Goal: Task Accomplishment & Management: Use online tool/utility

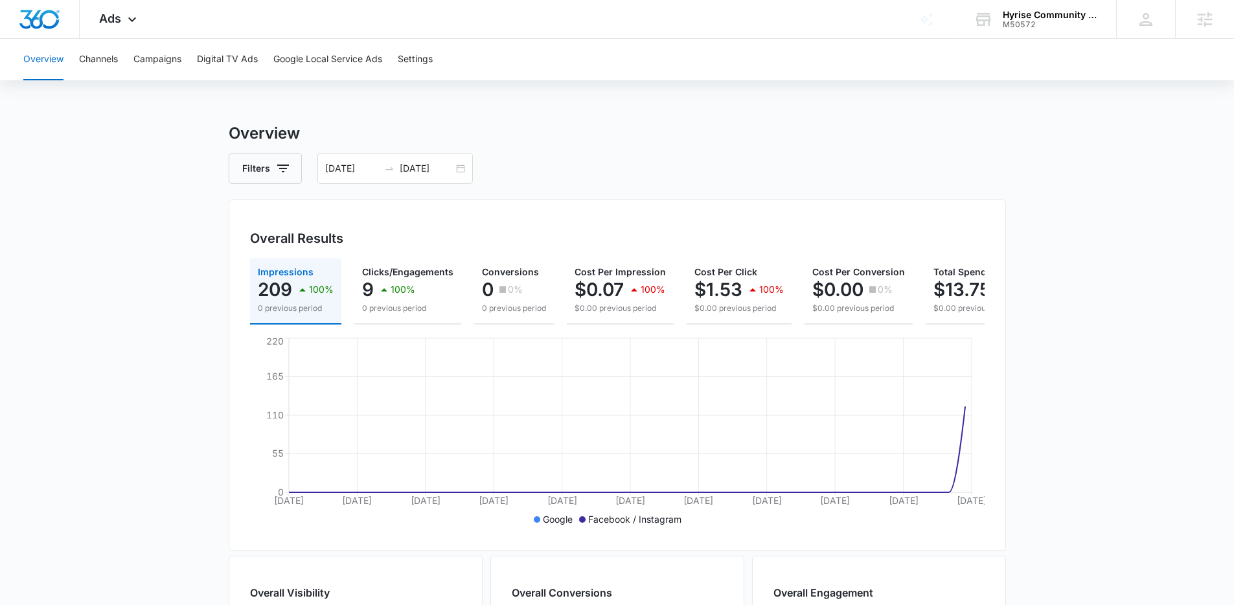
click at [155, 198] on main "Overview Filters 08/10/2025 09/09/2025 Overall Results Impressions 209 100% 0 p…" at bounding box center [617, 587] width 1234 height 930
click at [406, 161] on input "09/09/2025" at bounding box center [427, 168] width 54 height 14
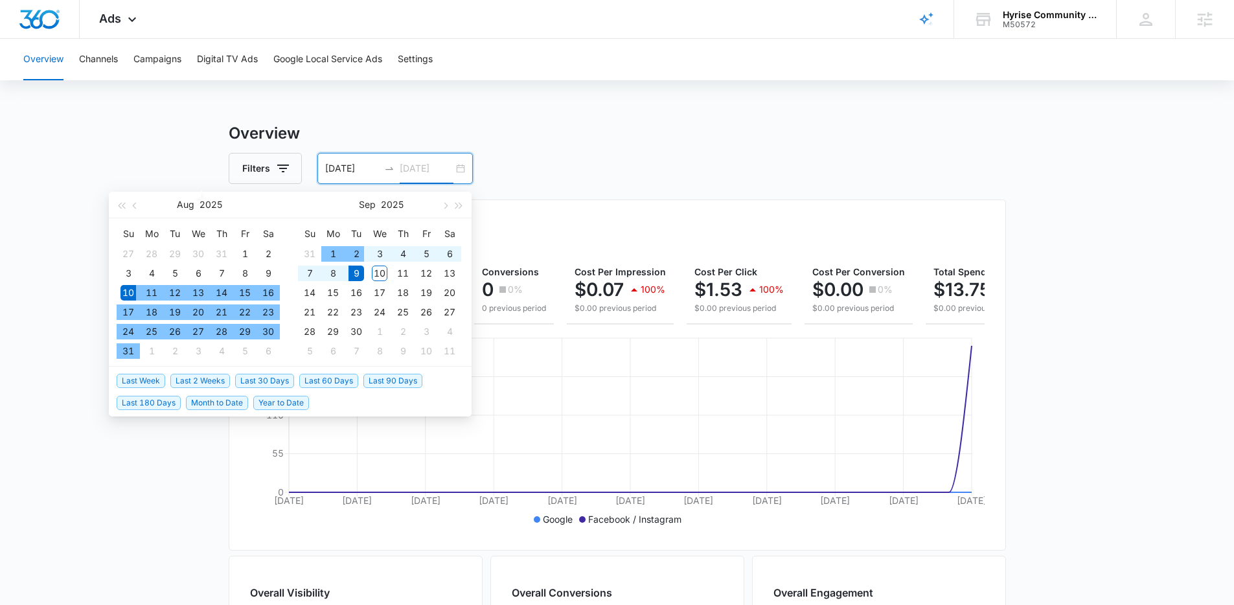
type input "09/09/2025"
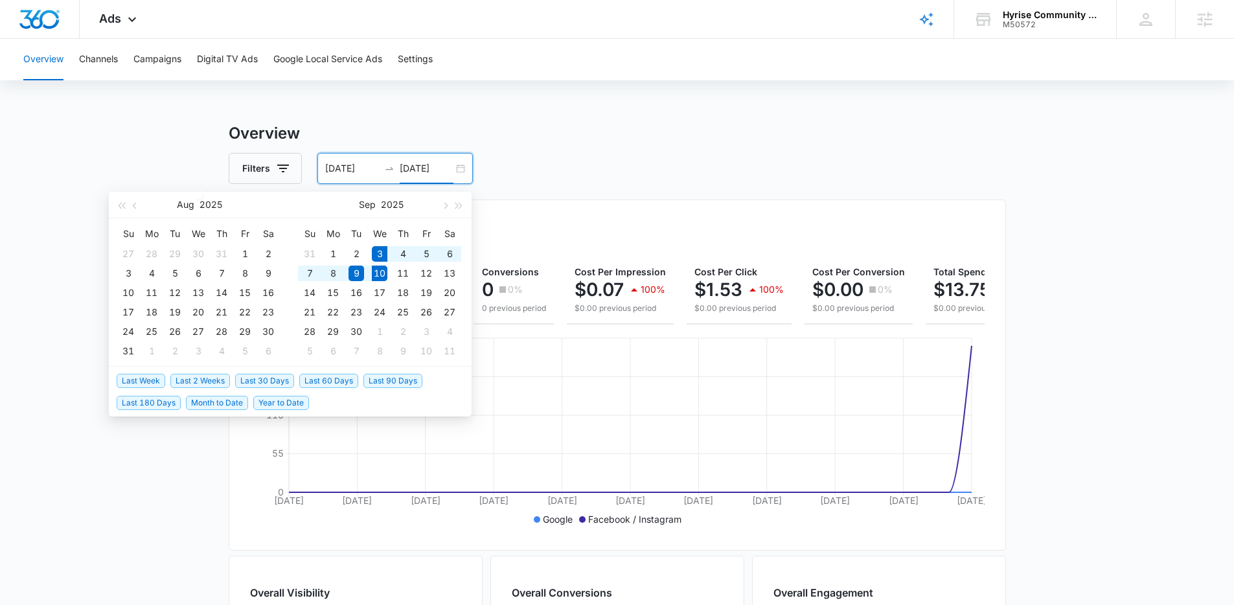
click at [154, 382] on span "Last Week" at bounding box center [141, 381] width 49 height 14
type input "09/03/2025"
type input "09/10/2025"
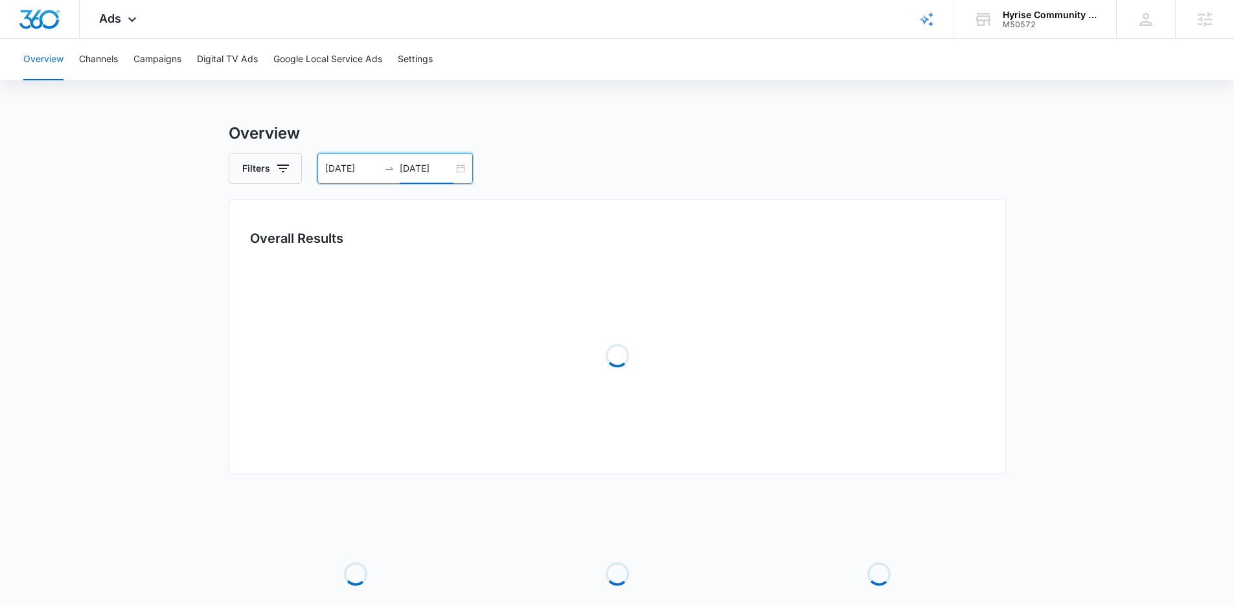
click at [150, 405] on main "Overview Filters 09/03/2025 09/10/2025 Overall Results Loading Loading Loading …" at bounding box center [617, 420] width 1234 height 596
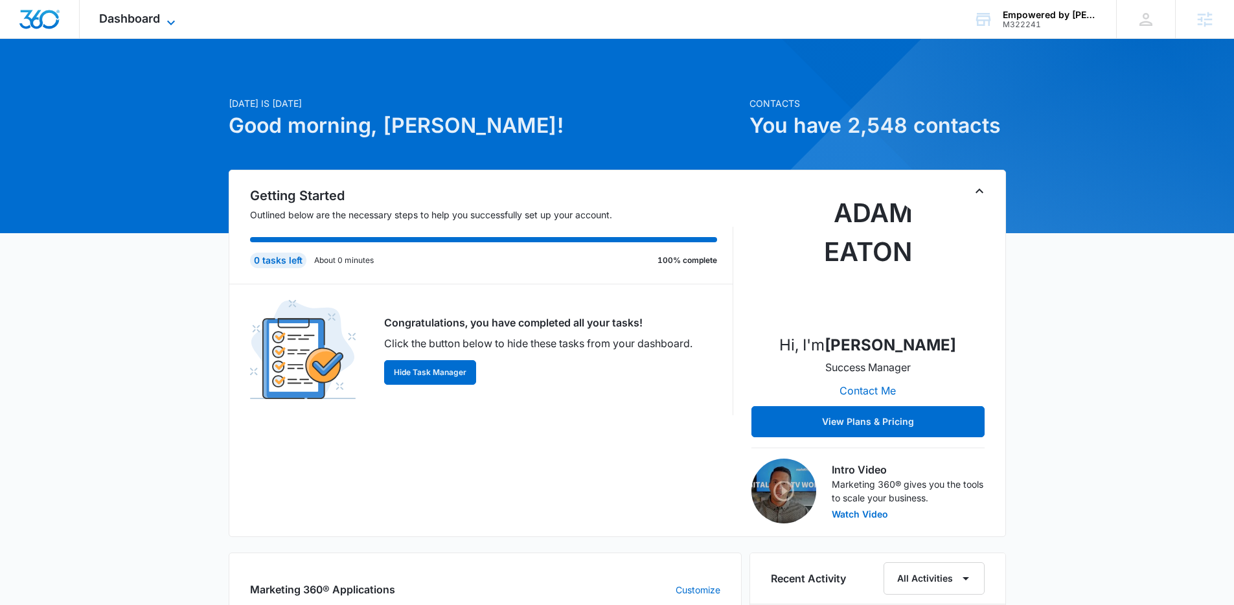
click at [168, 26] on icon at bounding box center [171, 23] width 16 height 16
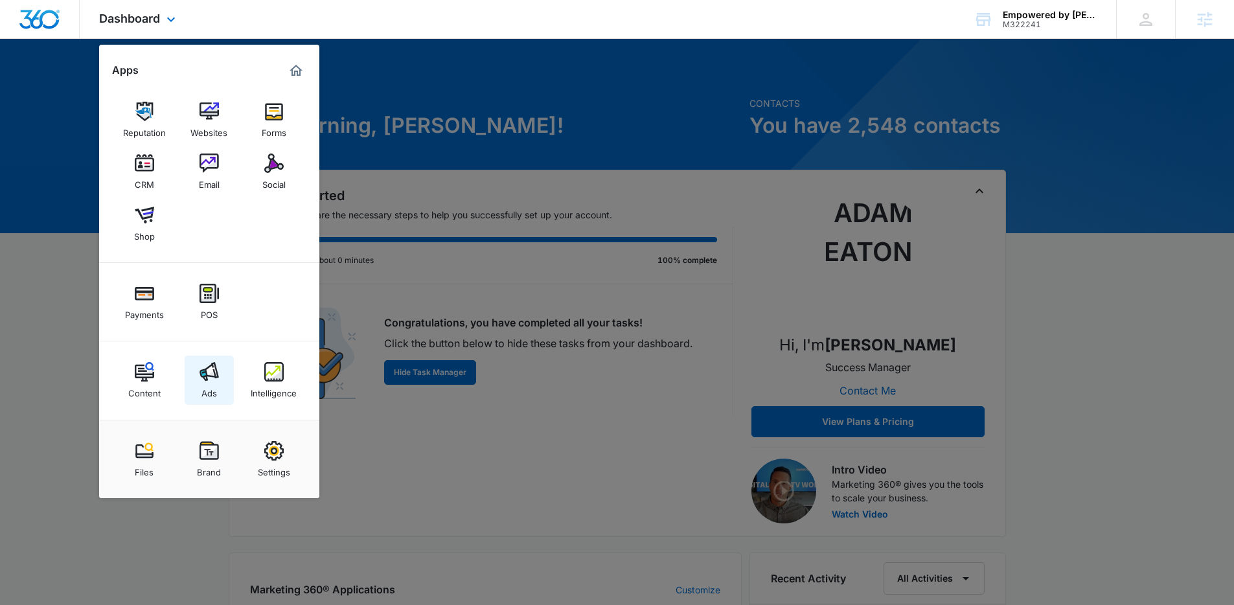
click at [212, 375] on img at bounding box center [208, 371] width 19 height 19
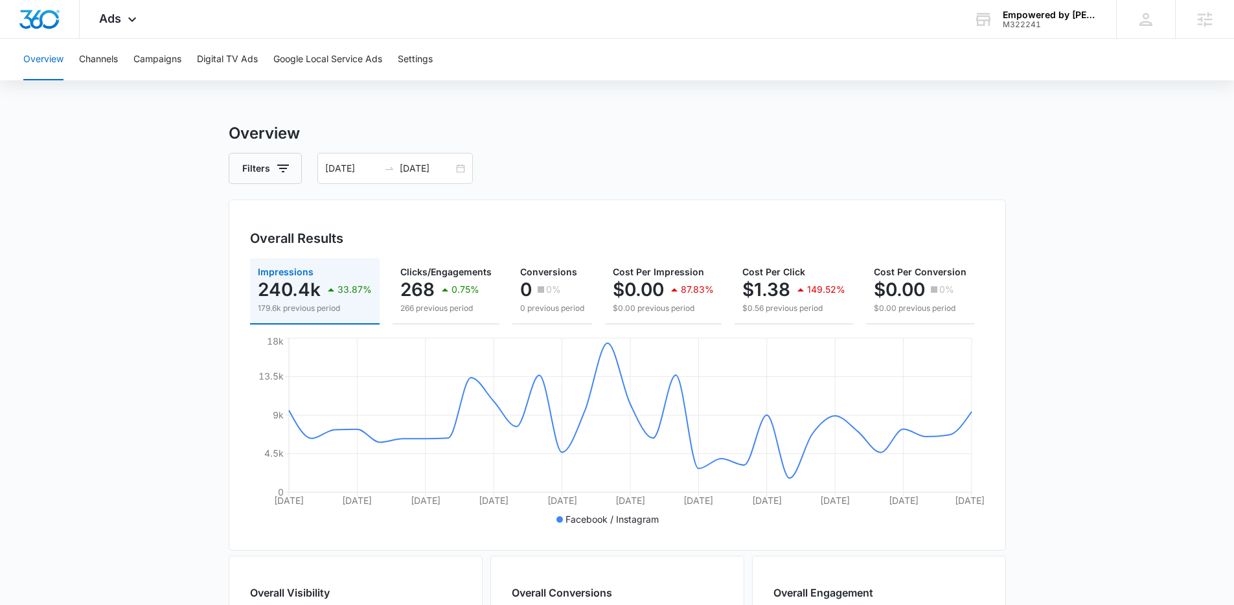
click at [104, 185] on main "Overview Filters 05/25/2025 06/24/2025 Overall Results Impressions 240.4k 33.87…" at bounding box center [617, 587] width 1234 height 930
click at [418, 174] on input "06/24/2025" at bounding box center [427, 168] width 54 height 14
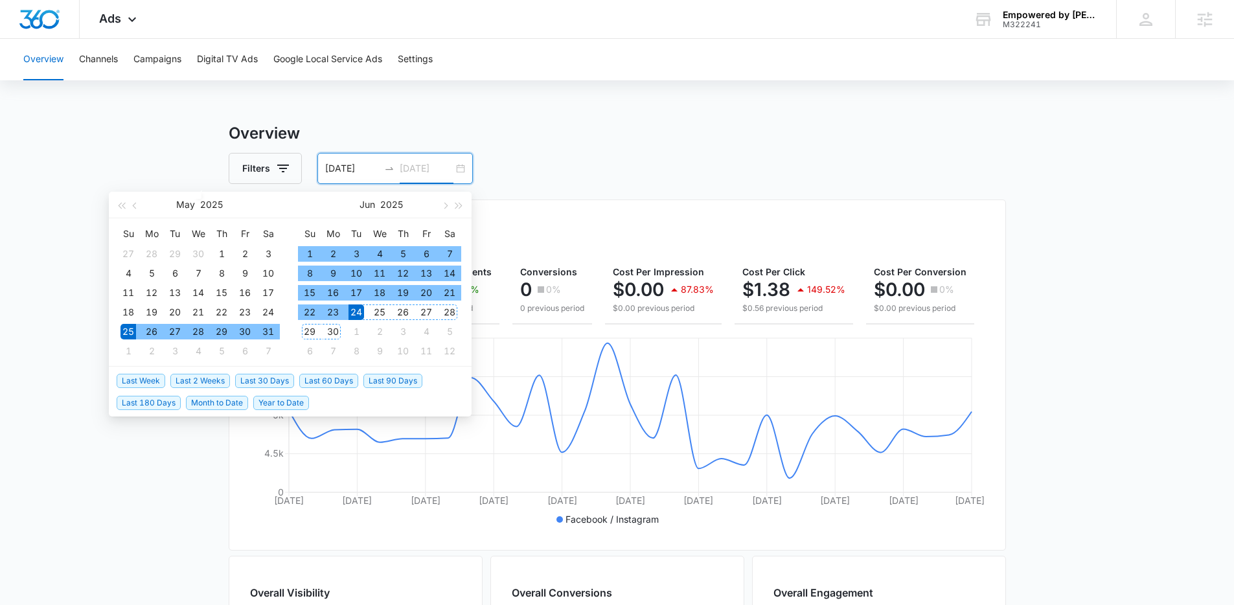
type input "06/24/2025"
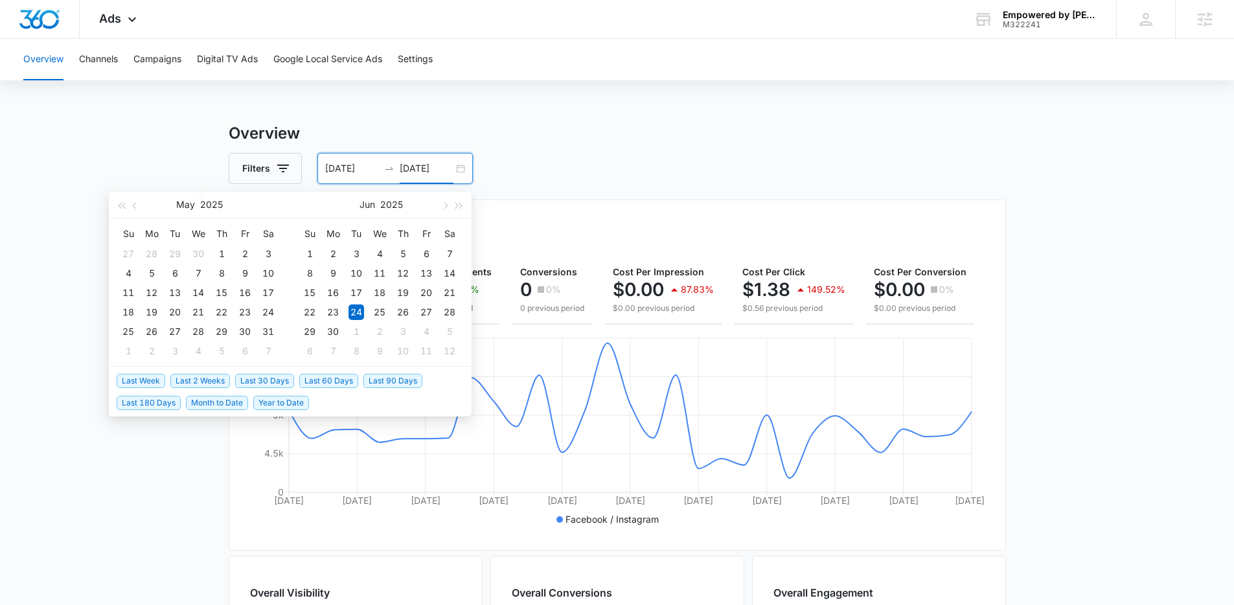
click at [275, 375] on span "Last 30 Days" at bounding box center [264, 381] width 59 height 14
type input "08/11/2025"
type input "09/10/2025"
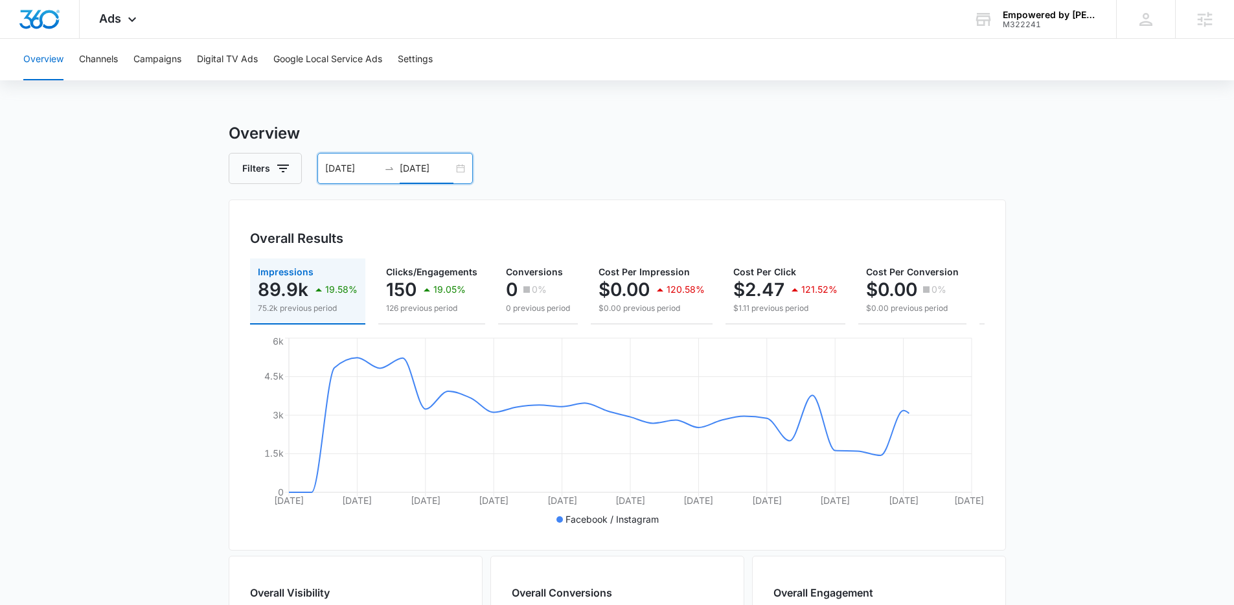
click at [188, 379] on main "Overview Filters 08/11/2025 09/10/2025 Overall Results Impressions 89.9k 19.58%…" at bounding box center [617, 587] width 1234 height 930
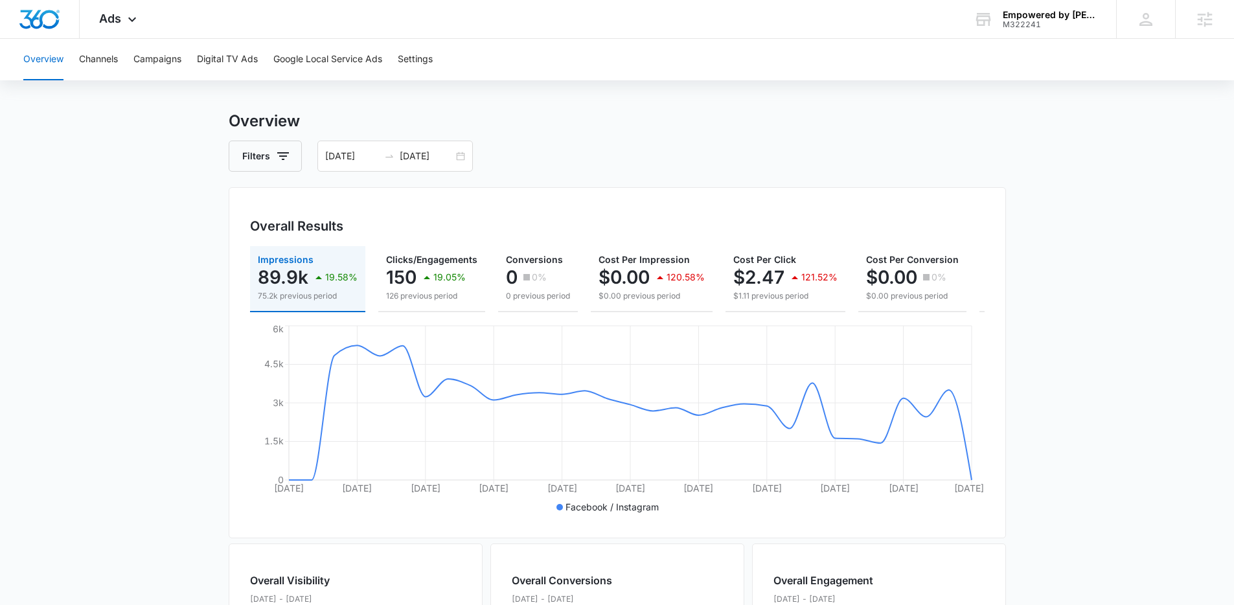
scroll to position [14, 0]
click at [131, 21] on icon at bounding box center [132, 23] width 16 height 16
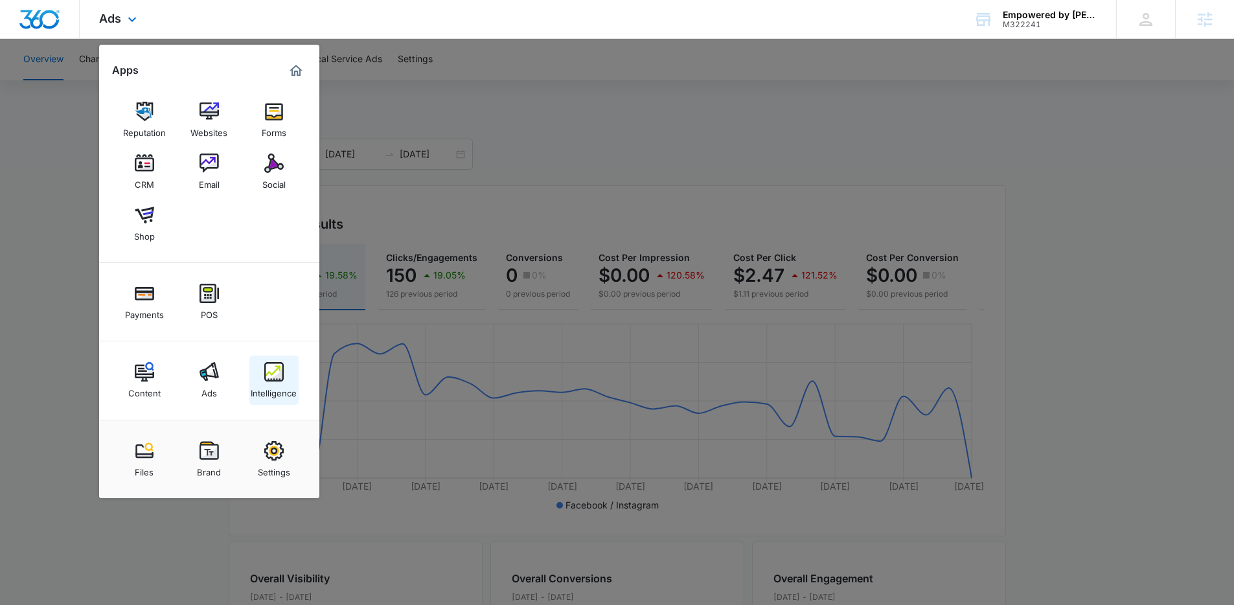
click at [269, 380] on img at bounding box center [273, 371] width 19 height 19
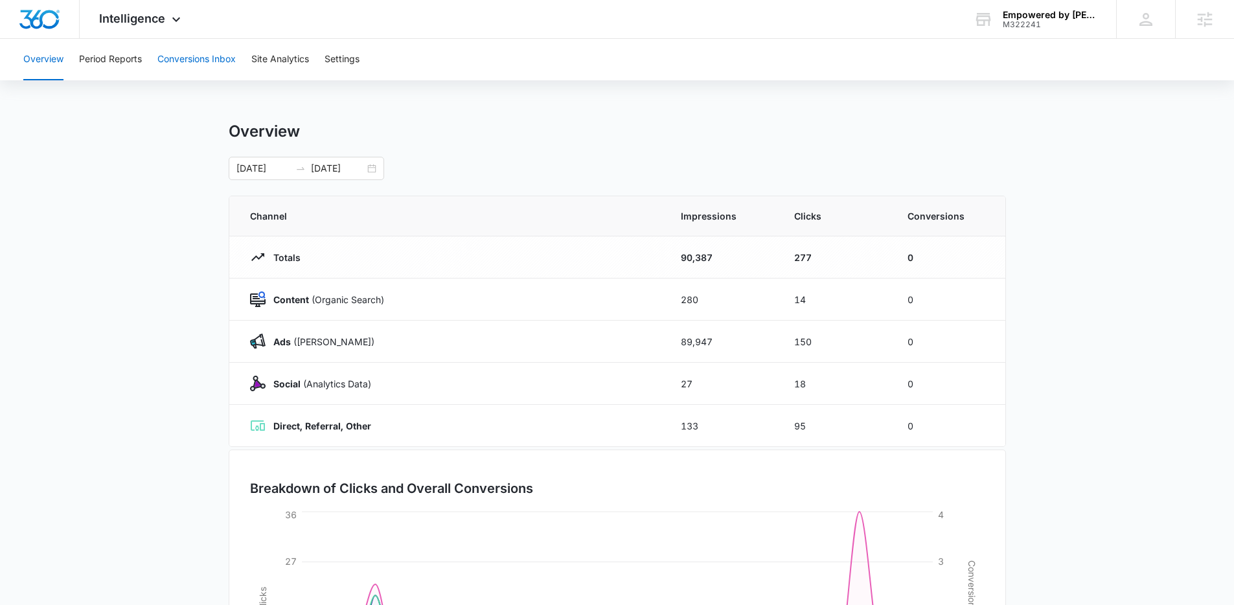
click at [205, 65] on button "Conversions Inbox" at bounding box center [196, 59] width 78 height 41
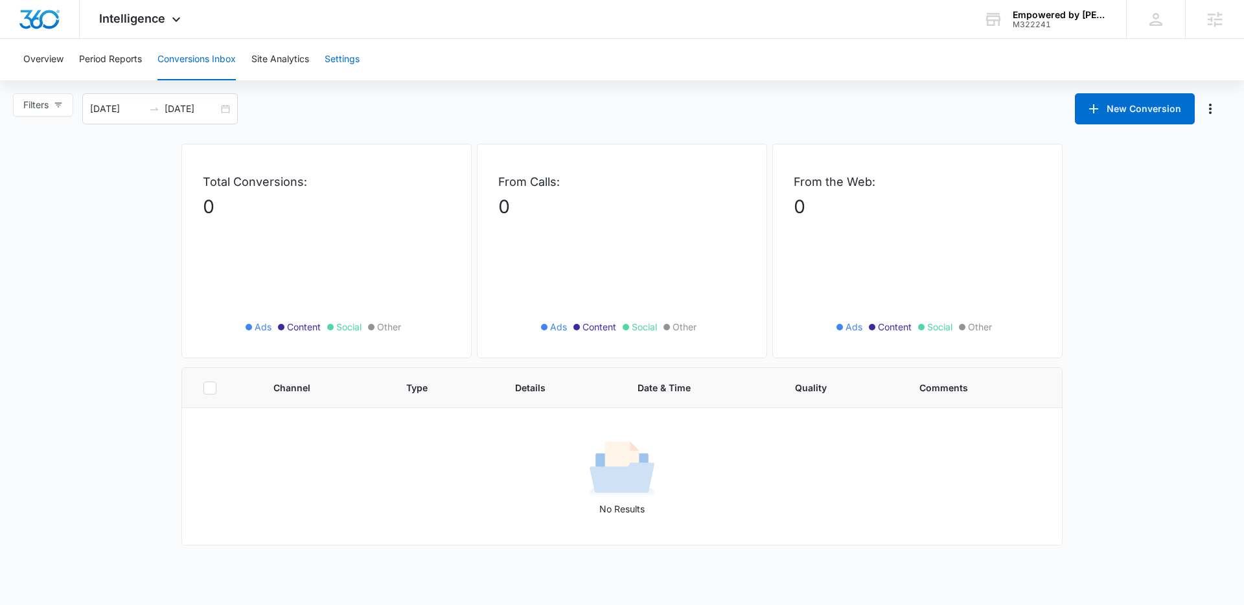
click at [348, 63] on button "Settings" at bounding box center [342, 59] width 35 height 41
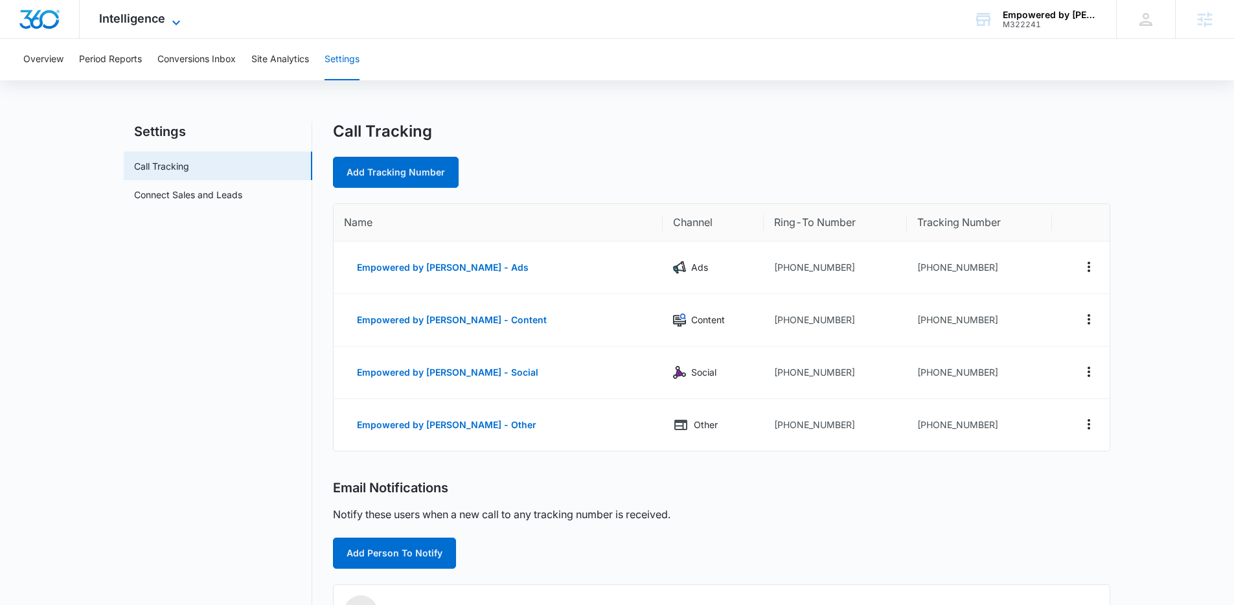
click at [159, 22] on span "Intelligence" at bounding box center [132, 19] width 66 height 14
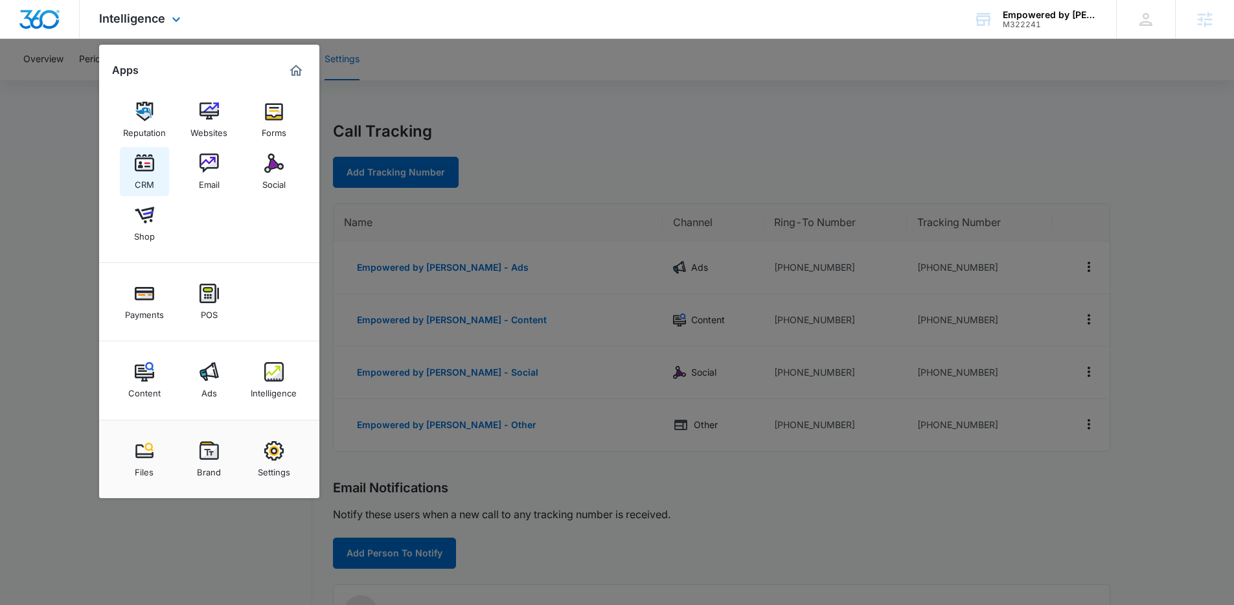
click at [144, 160] on img at bounding box center [144, 163] width 19 height 19
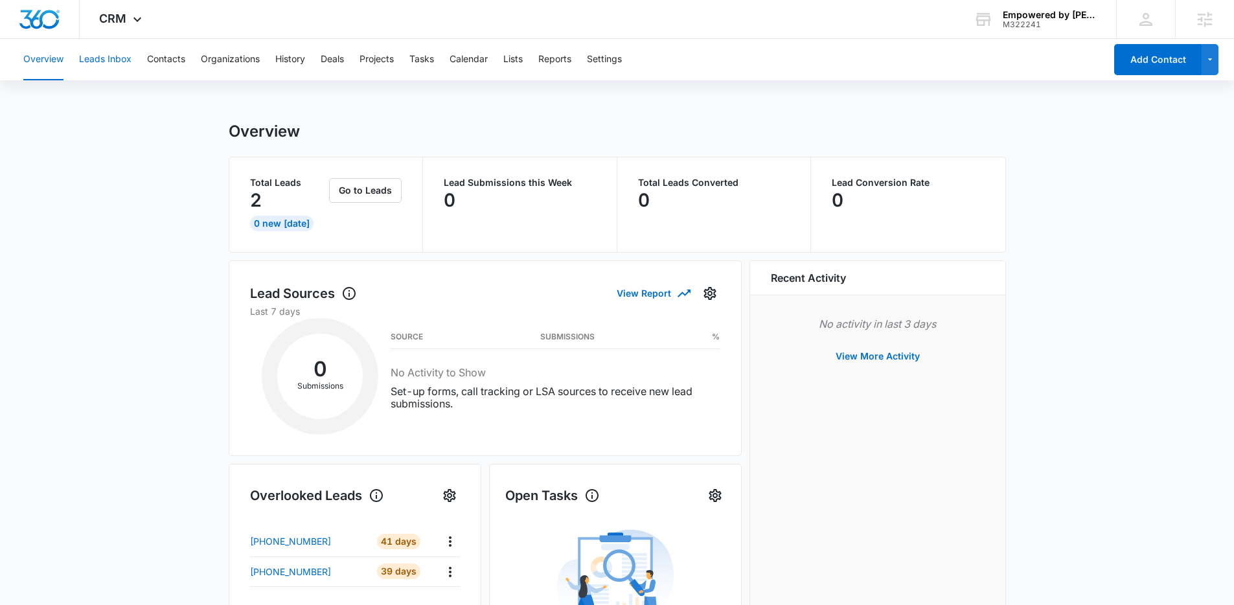
click at [108, 65] on button "Leads Inbox" at bounding box center [105, 59] width 52 height 41
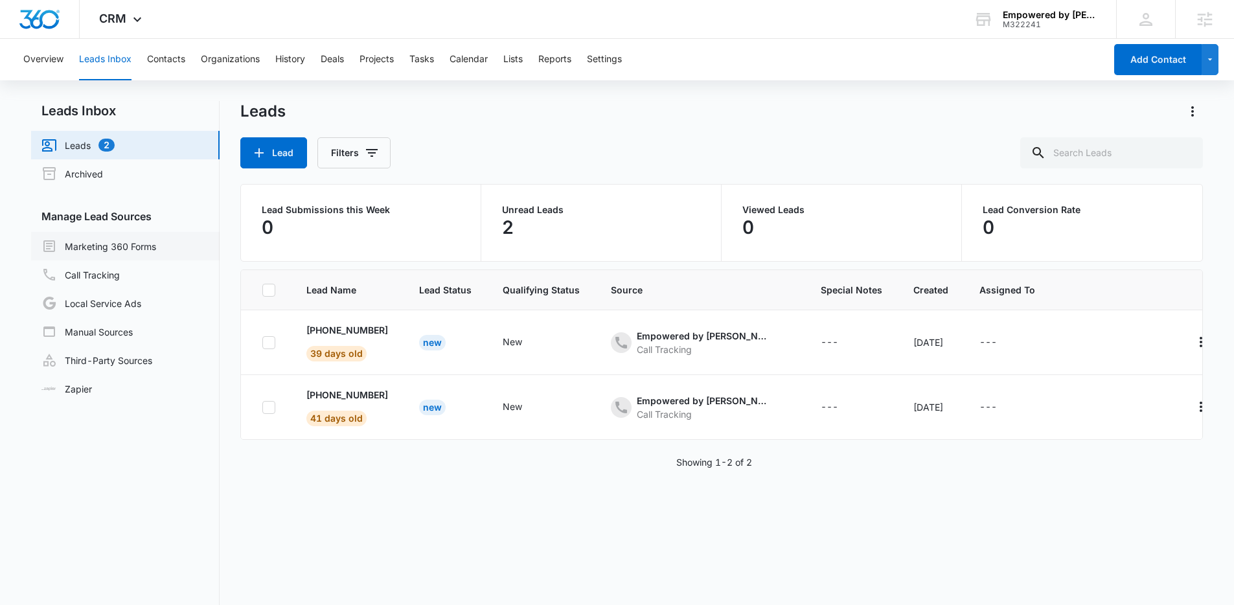
click at [131, 241] on link "Marketing 360 Forms" at bounding box center [98, 246] width 115 height 16
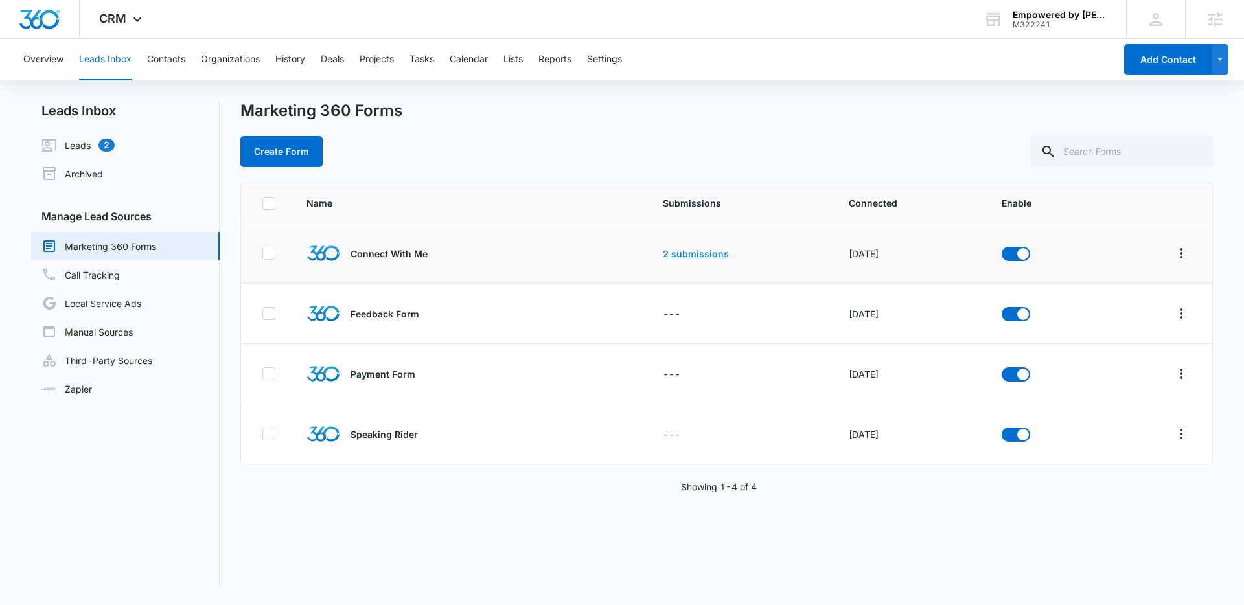
click at [687, 255] on link "2 submissions" at bounding box center [696, 253] width 66 height 11
